Goal: Information Seeking & Learning: Learn about a topic

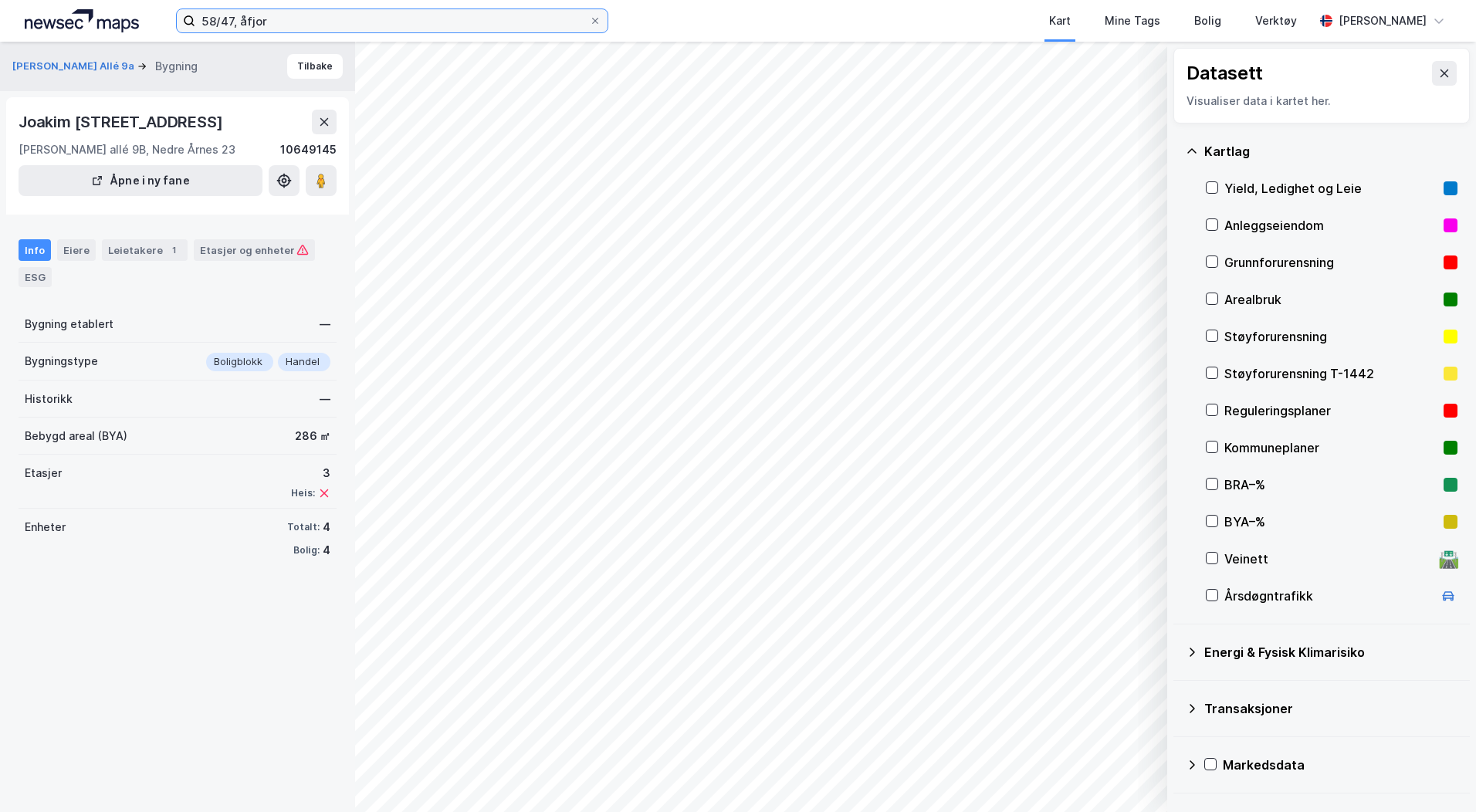
click at [244, 14] on input "58/47, åfjor" at bounding box center [392, 21] width 394 height 23
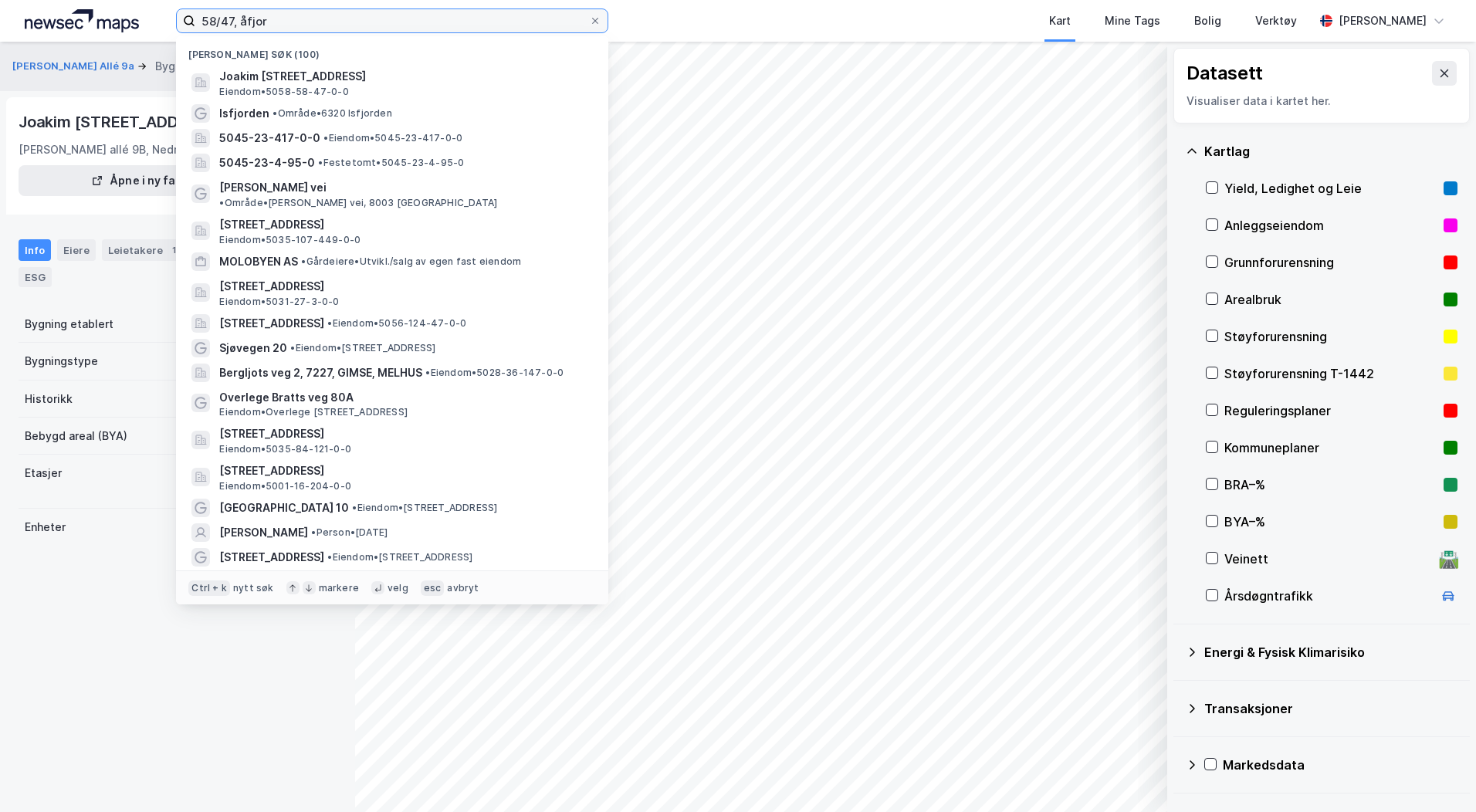
click at [244, 14] on input "58/47, åfjor" at bounding box center [392, 21] width 394 height 23
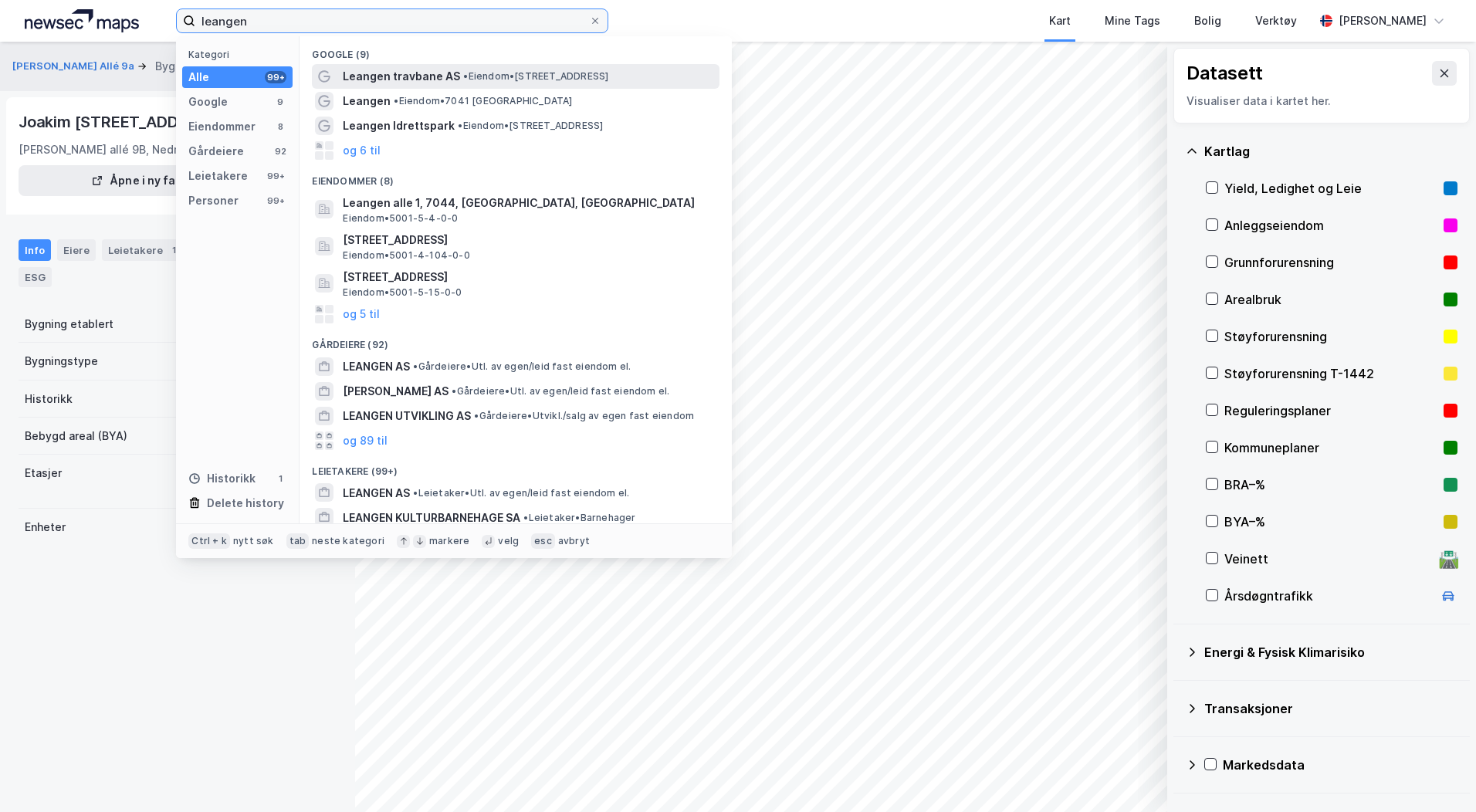
type input "leangen"
click at [393, 81] on span "Leangen travbane AS" at bounding box center [401, 77] width 117 height 19
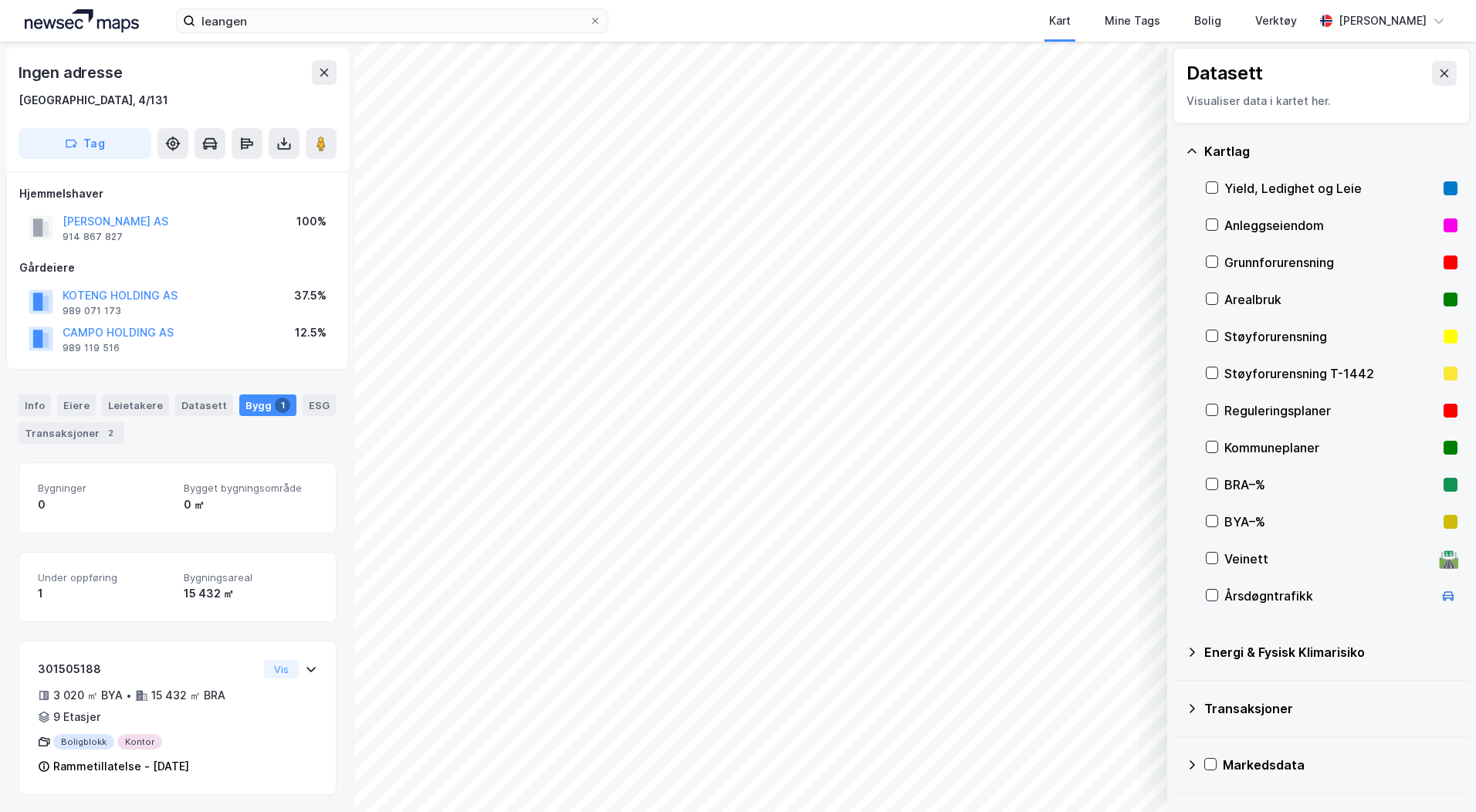
scroll to position [2, 0]
click at [1215, 409] on icon at bounding box center [1212, 409] width 9 height 5
